Goal: Find specific fact: Find specific fact

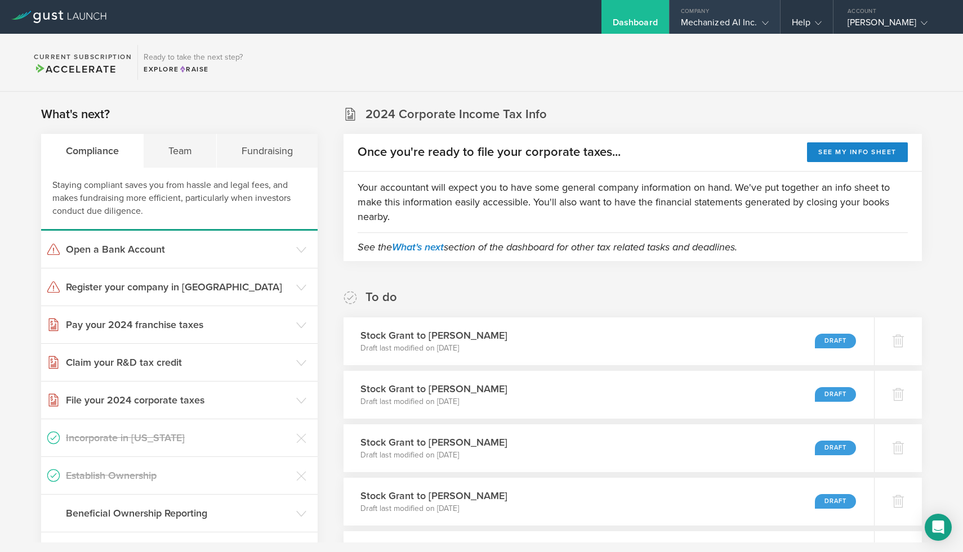
click at [742, 21] on div "Mechanized AI Inc." at bounding box center [725, 25] width 88 height 17
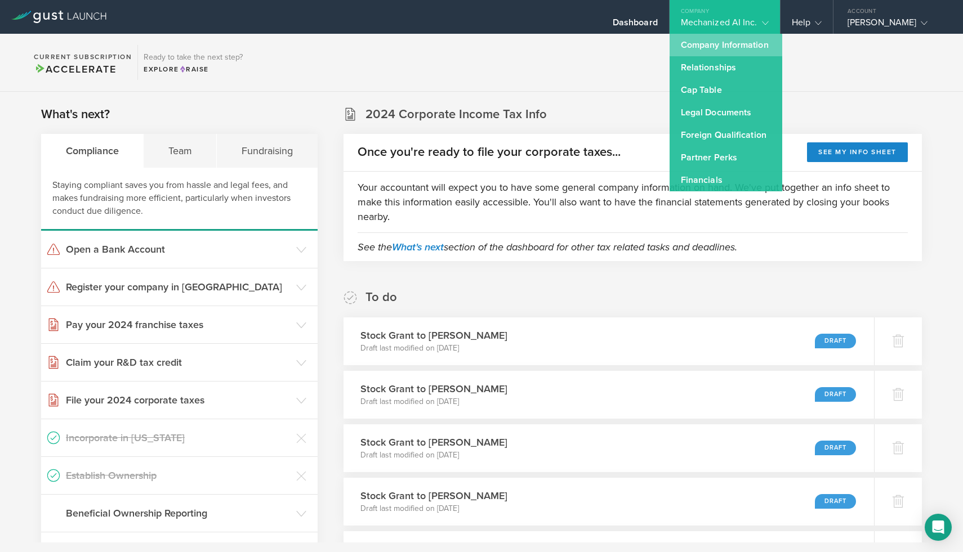
click at [734, 42] on link "Company Information" at bounding box center [726, 45] width 113 height 23
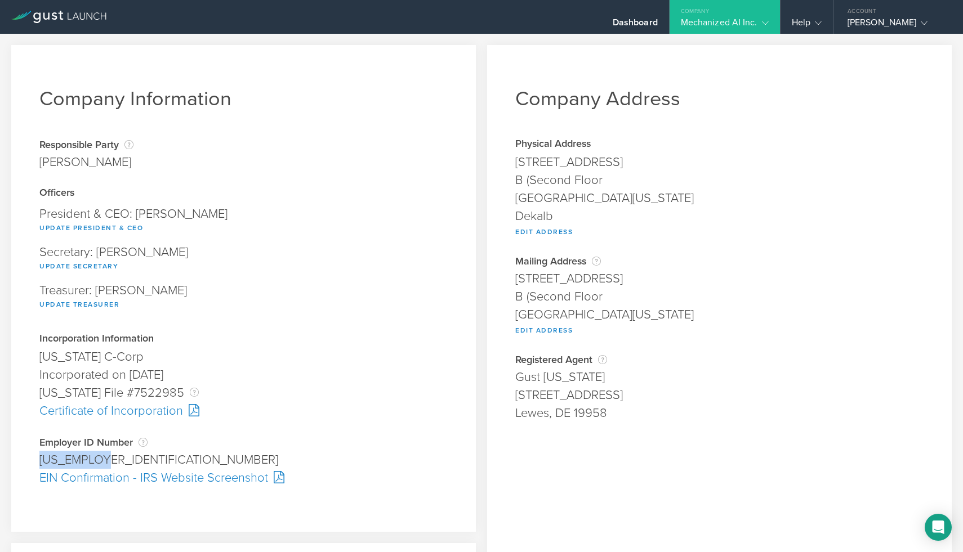
drag, startPoint x: 119, startPoint y: 461, endPoint x: 41, endPoint y: 461, distance: 78.8
click at [41, 461] on div "[US_EMPLOYER_IDENTIFICATION_NUMBER]" at bounding box center [243, 460] width 408 height 18
copy div "[US_EMPLOYER_IDENTIFICATION_NUMBER]"
click at [744, 24] on div "Mechanized AI Inc." at bounding box center [725, 25] width 88 height 17
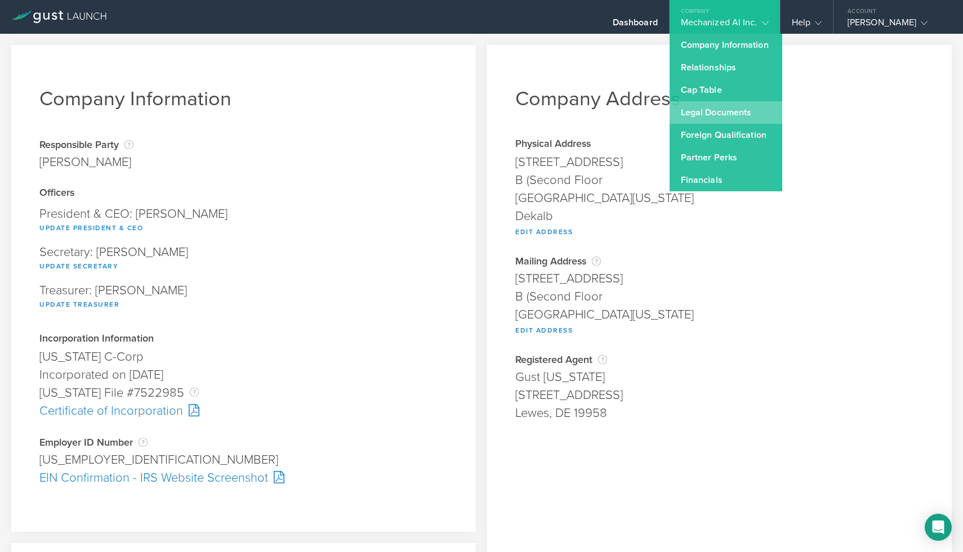
click at [745, 114] on link "Legal Documents" at bounding box center [726, 112] width 113 height 23
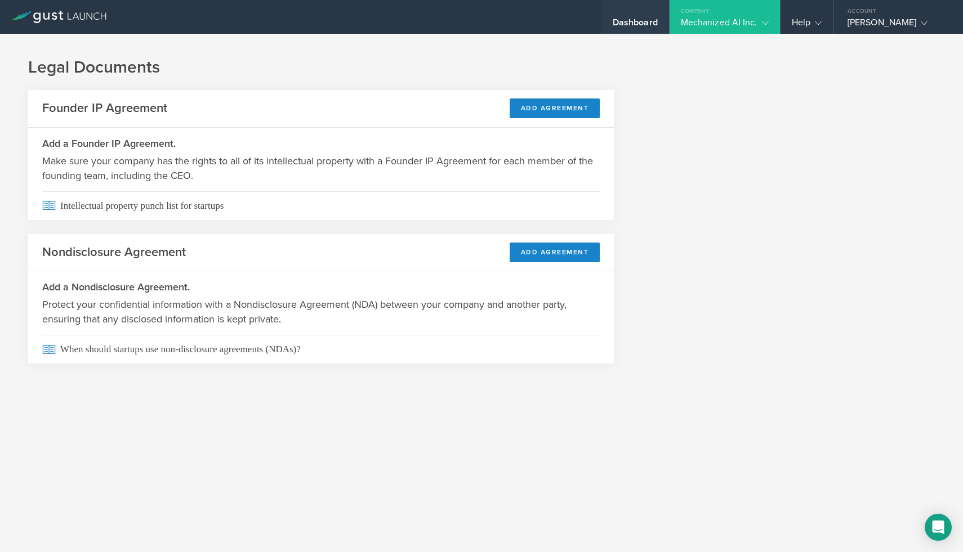
click at [632, 23] on div "Dashboard" at bounding box center [635, 25] width 45 height 17
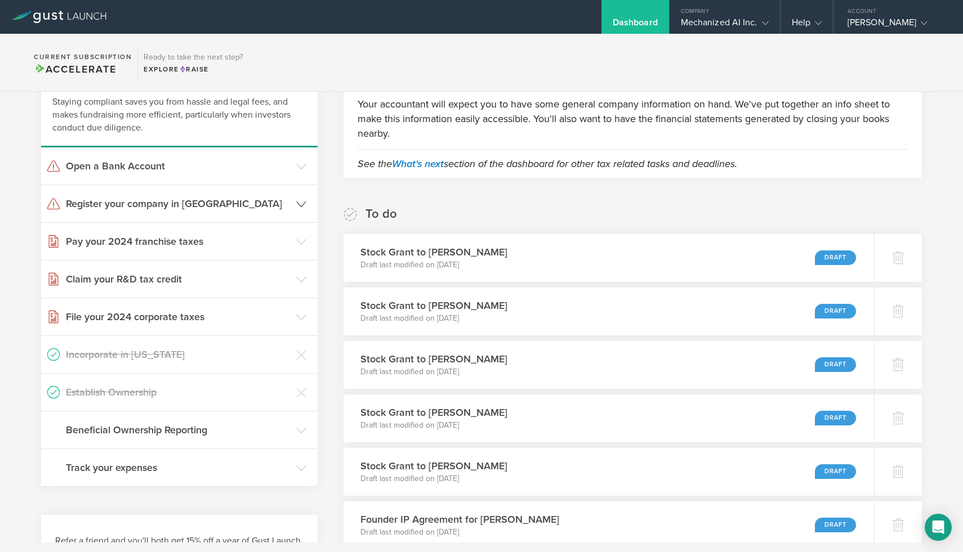
scroll to position [42, 0]
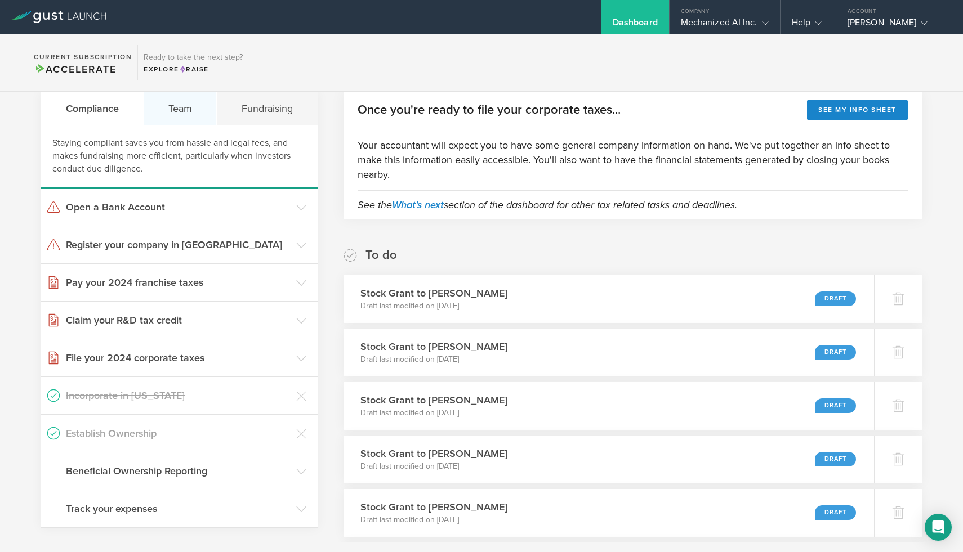
click at [176, 112] on div "Team" at bounding box center [180, 109] width 73 height 34
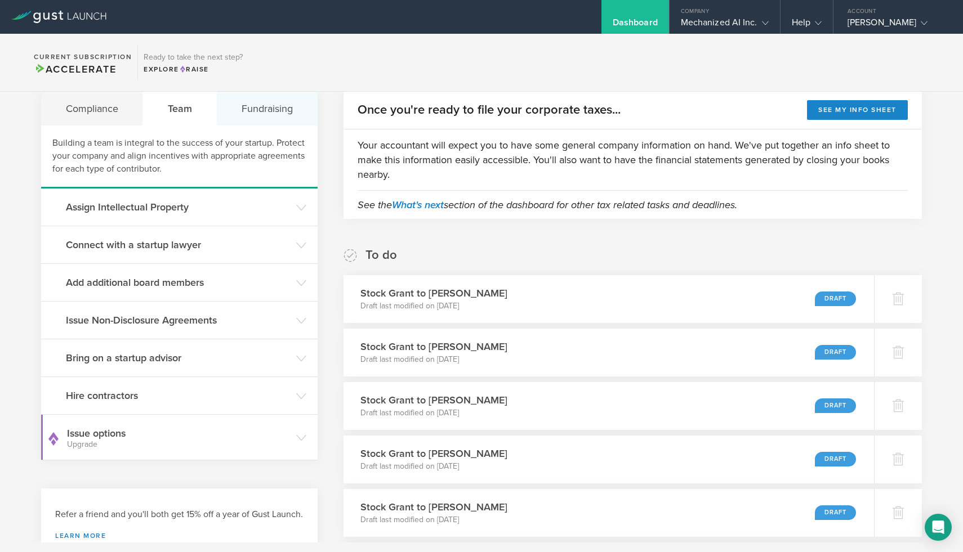
click at [259, 113] on div "Fundraising" at bounding box center [267, 109] width 100 height 34
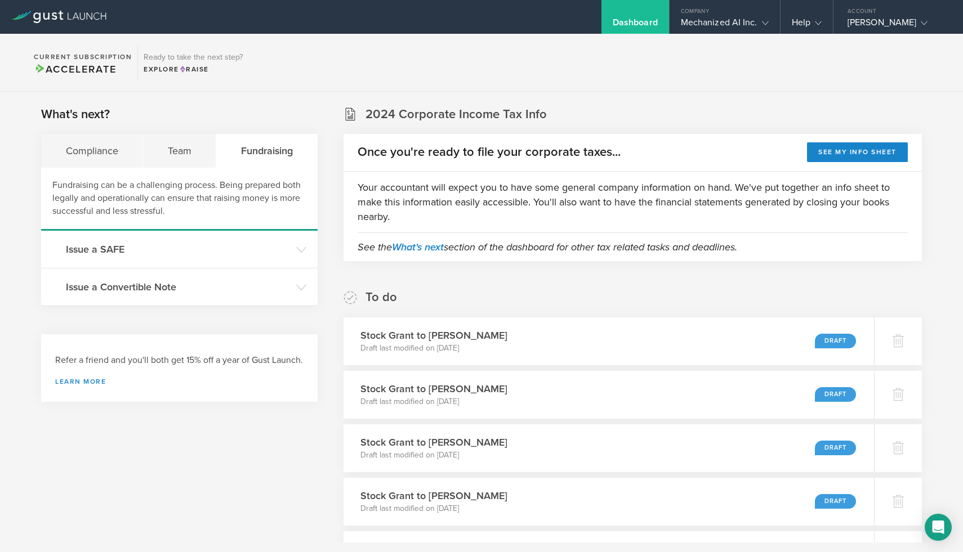
scroll to position [0, 0]
click at [698, 26] on div "Mechanized AI Inc." at bounding box center [725, 25] width 88 height 17
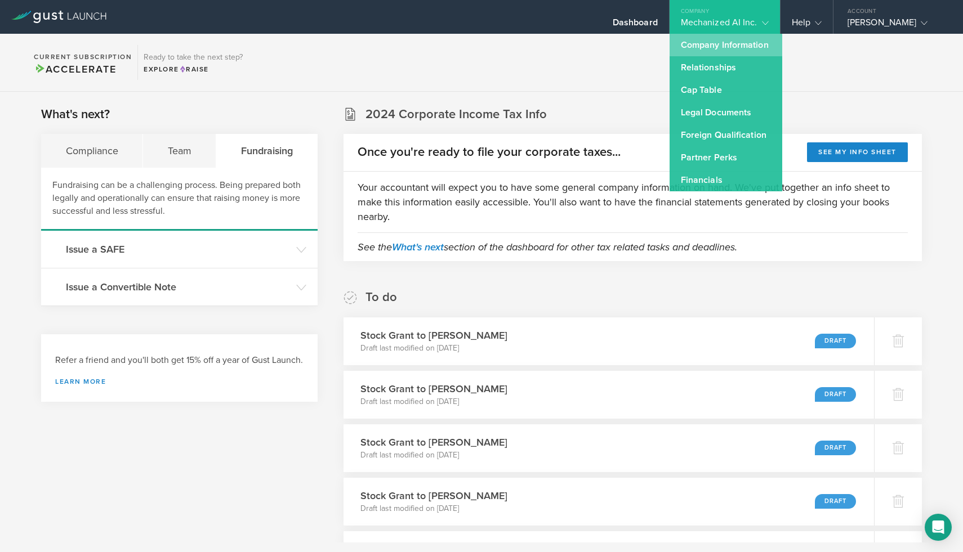
click at [710, 46] on link "Company Information" at bounding box center [726, 45] width 113 height 23
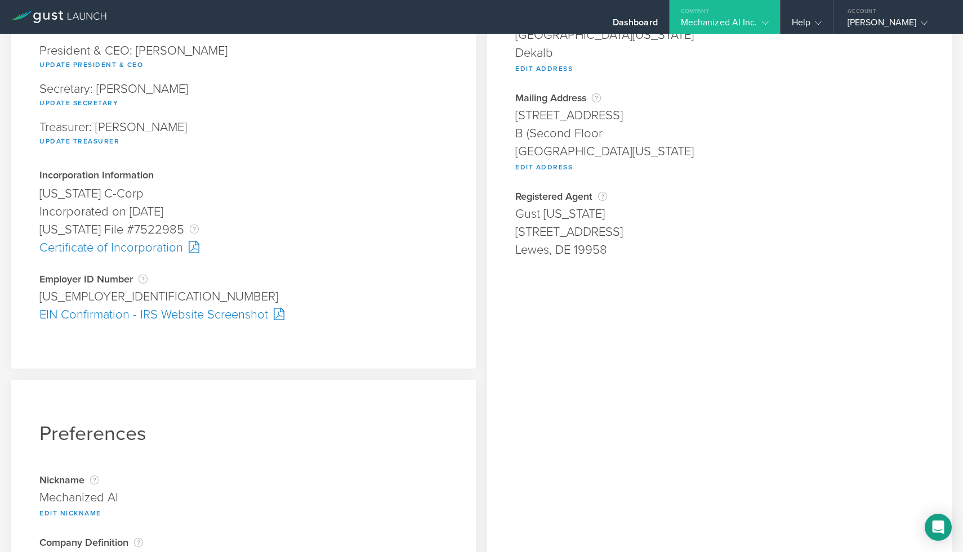
scroll to position [170, 0]
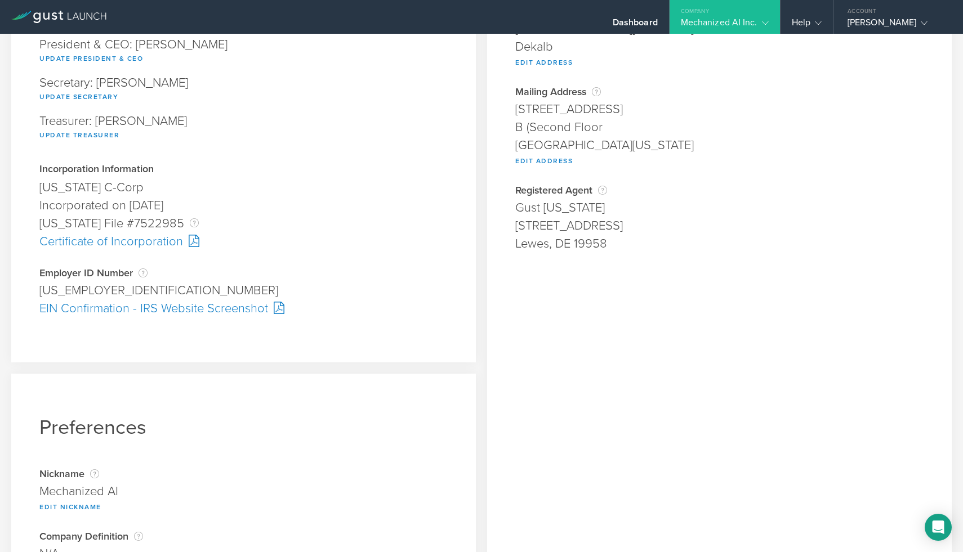
click at [168, 242] on div "Certificate of Incorporation" at bounding box center [243, 242] width 408 height 18
